Goal: Information Seeking & Learning: Learn about a topic

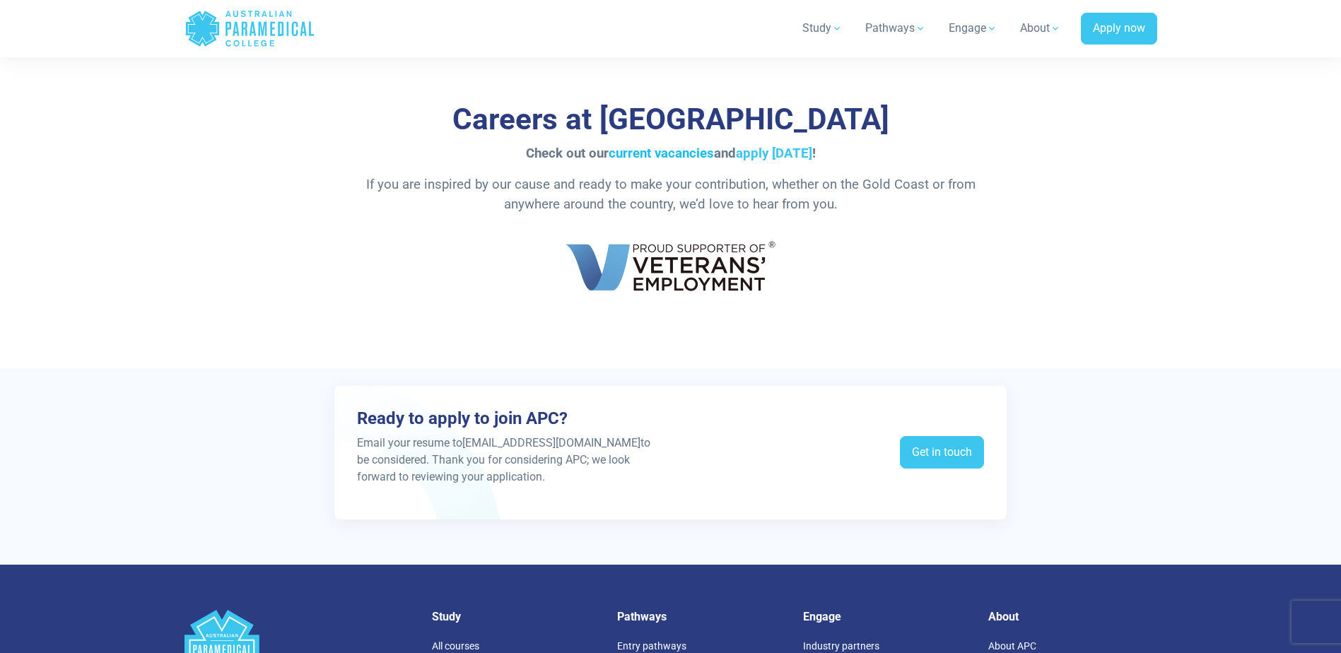
click at [700, 156] on link "current vacancies" at bounding box center [661, 154] width 105 height 16
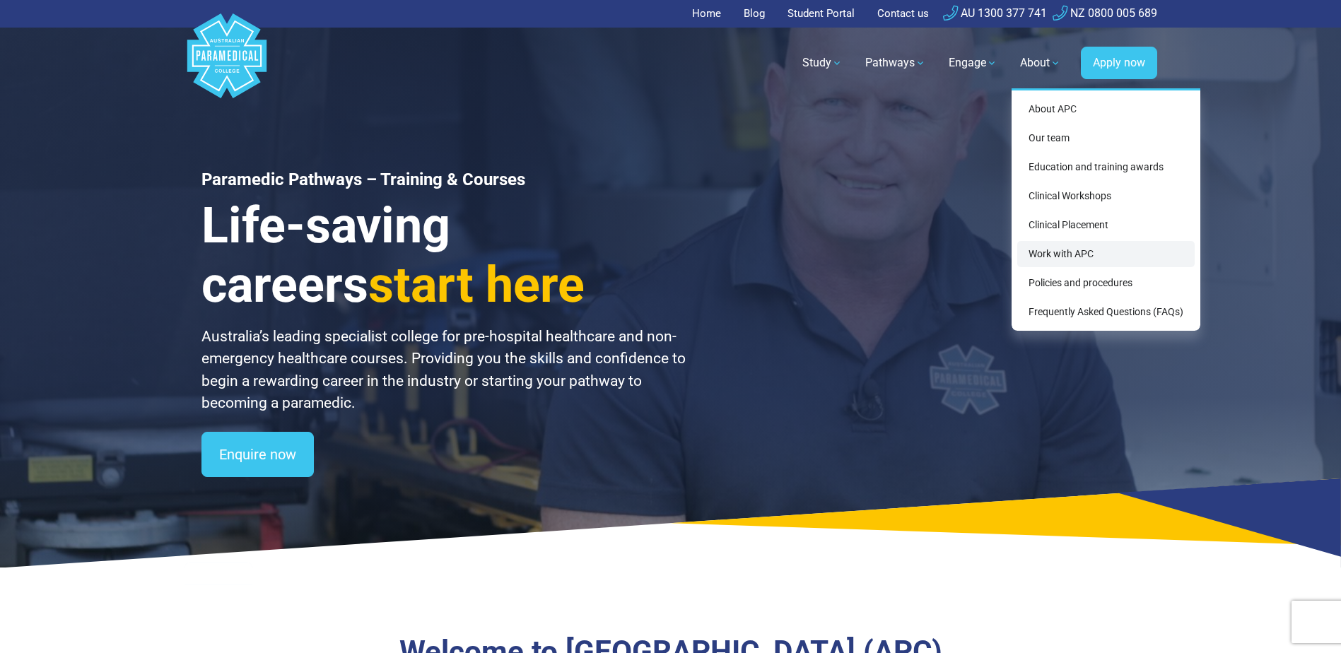
click at [1070, 254] on link "Work with APC" at bounding box center [1105, 254] width 177 height 26
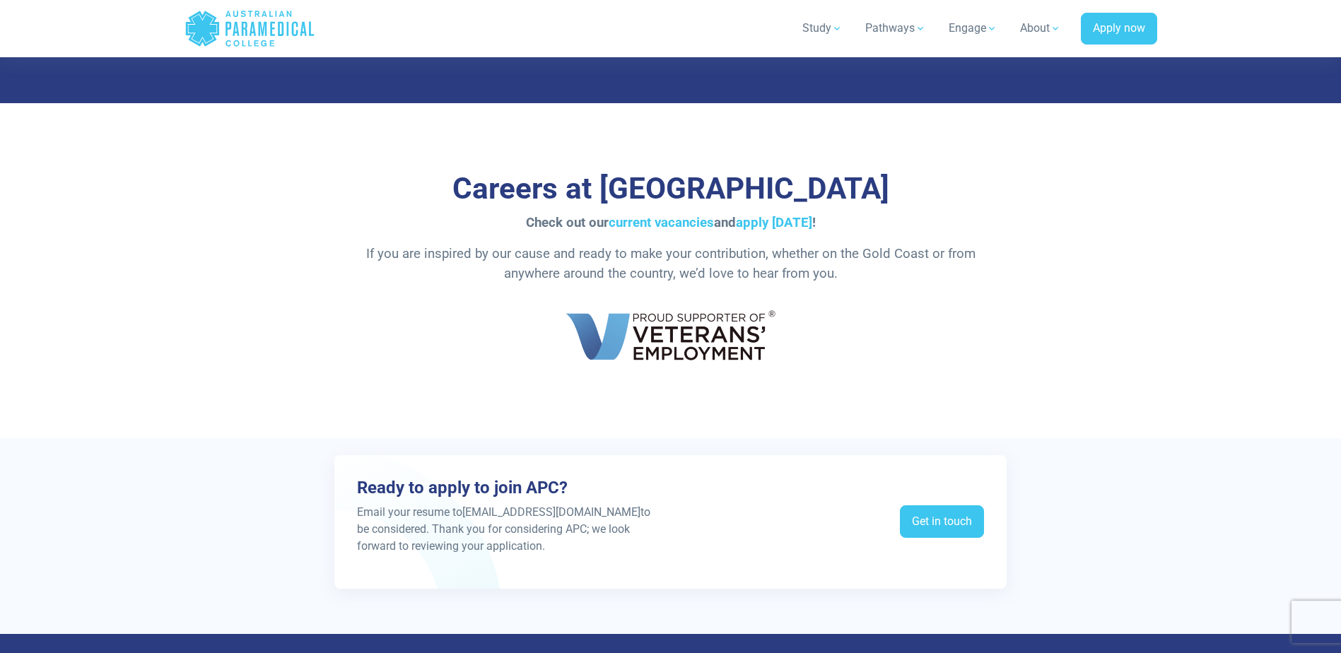
scroll to position [2404, 0]
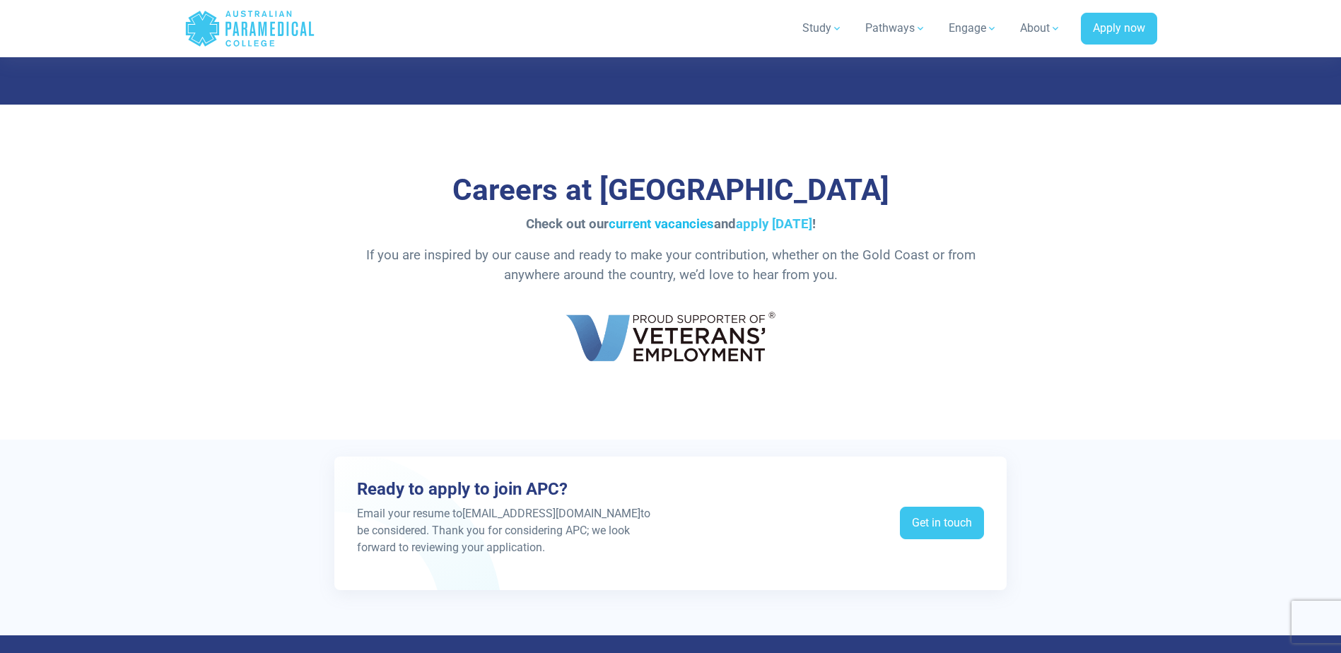
click at [659, 224] on link "current vacancies" at bounding box center [661, 224] width 105 height 16
click at [660, 226] on link "current vacancies" at bounding box center [661, 224] width 105 height 16
click at [690, 224] on link "current vacancies" at bounding box center [661, 224] width 105 height 16
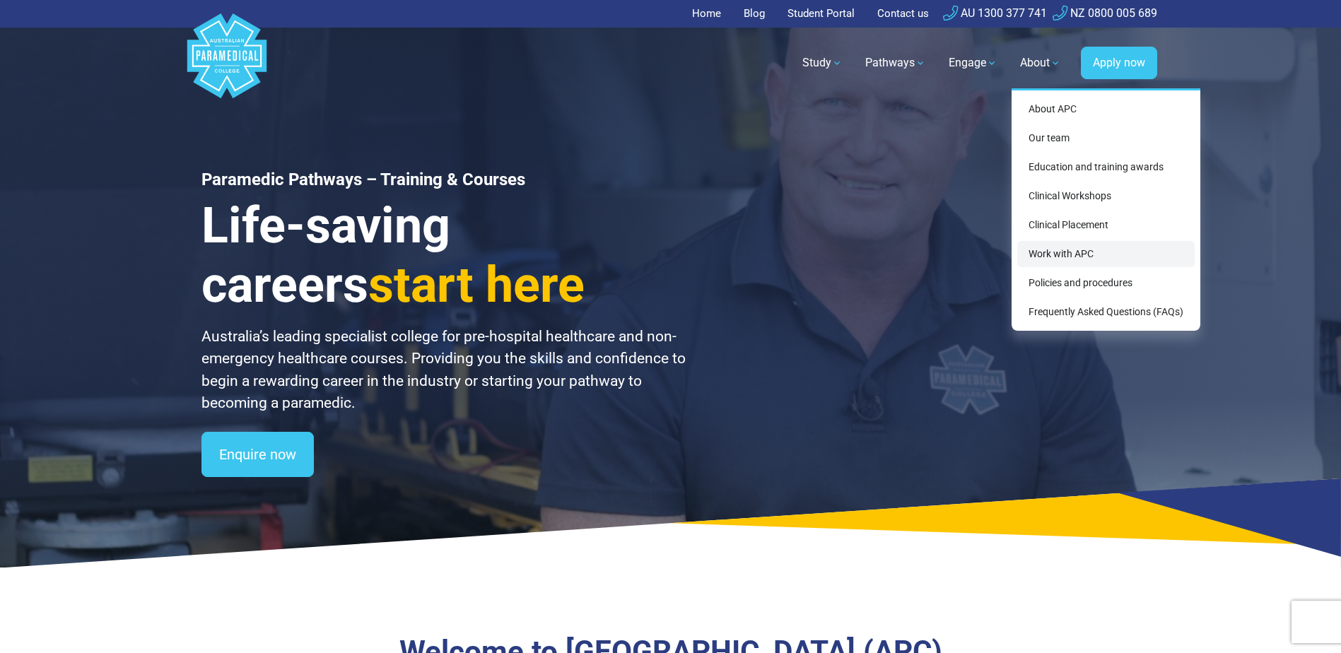
click at [1053, 256] on link "Work with APC" at bounding box center [1105, 254] width 177 height 26
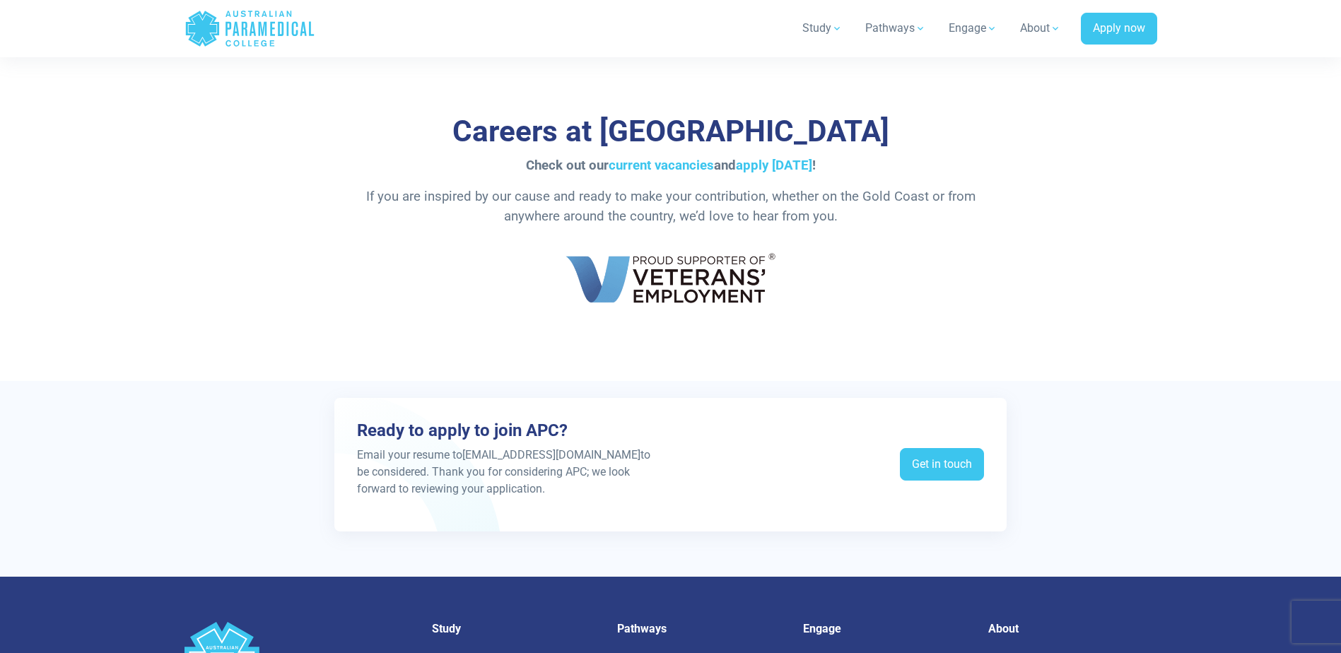
scroll to position [2474, 0]
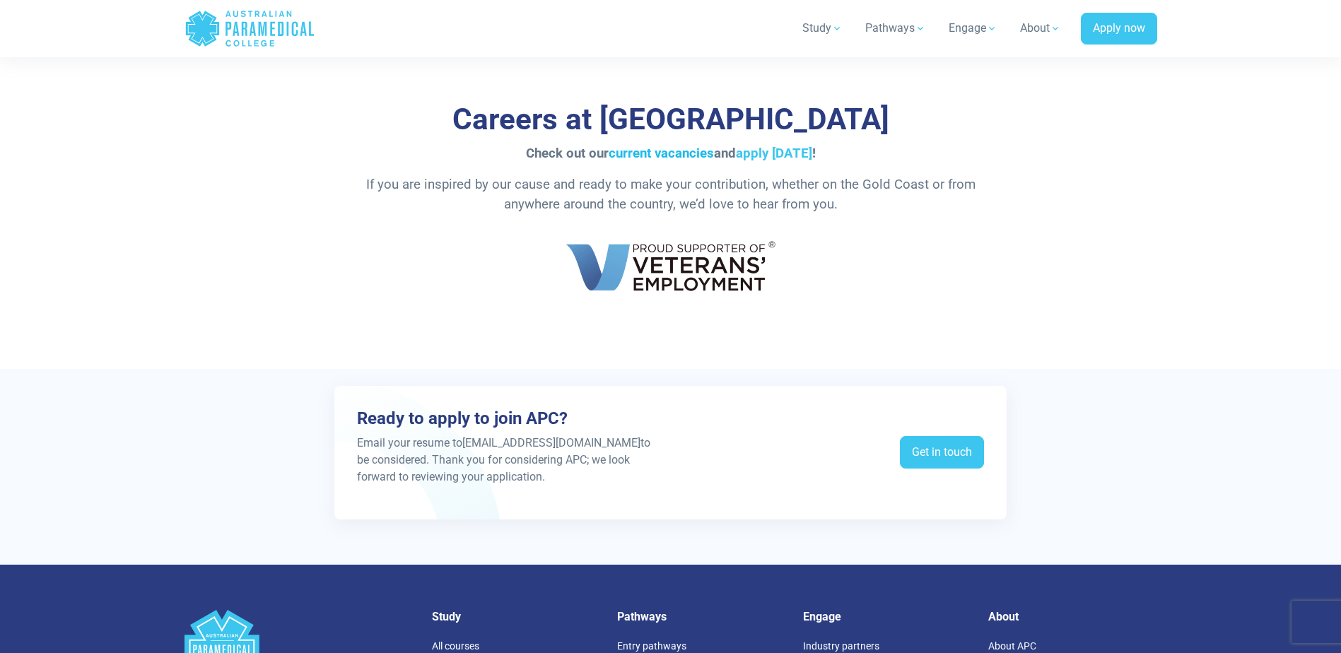
click at [676, 154] on link "current vacancies" at bounding box center [661, 154] width 105 height 16
